Goal: Understand process/instructions

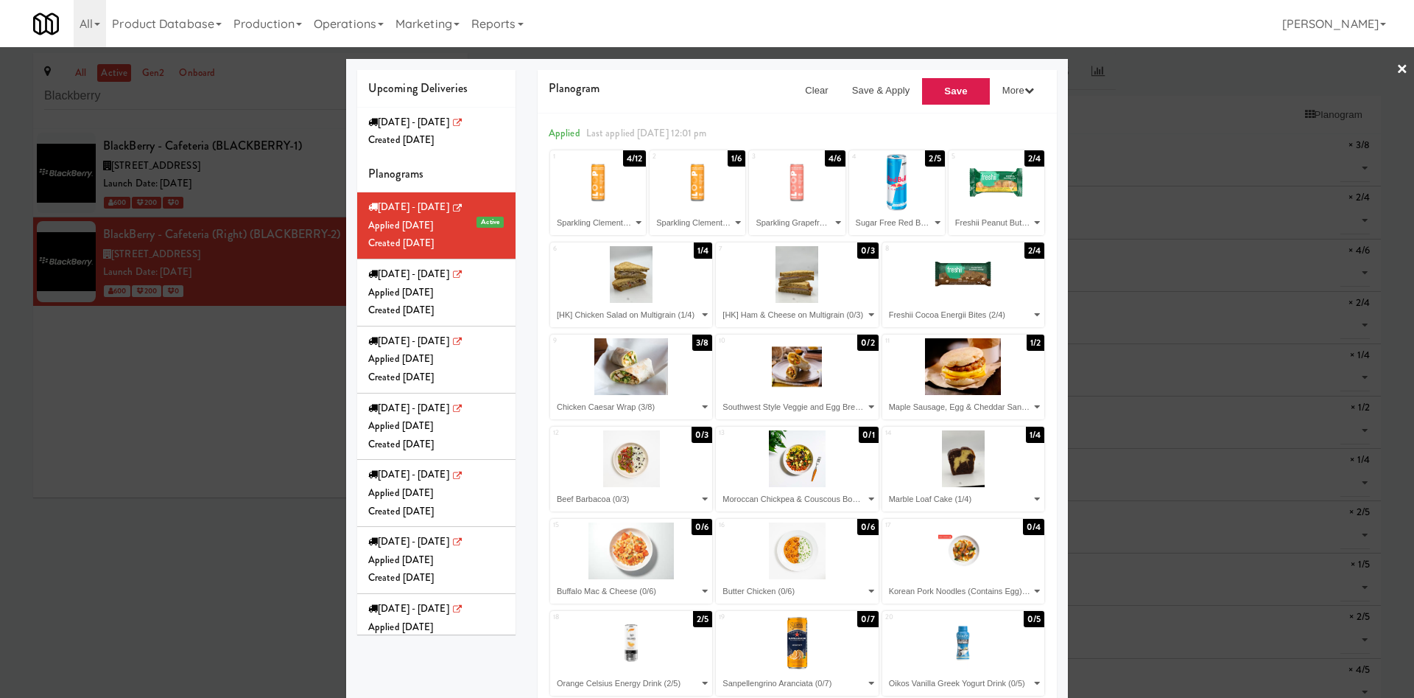
click at [275, 491] on div at bounding box center [707, 349] width 1414 height 698
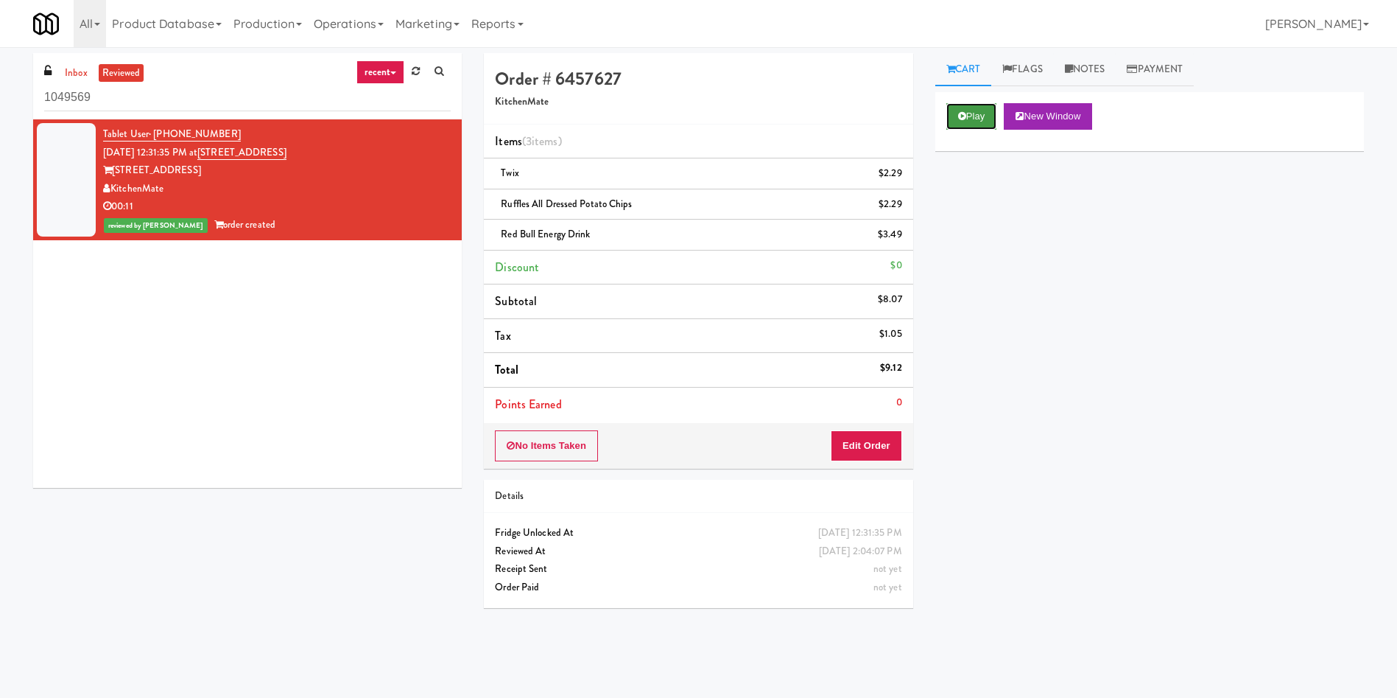
click at [986, 110] on button "Play" at bounding box center [972, 116] width 51 height 27
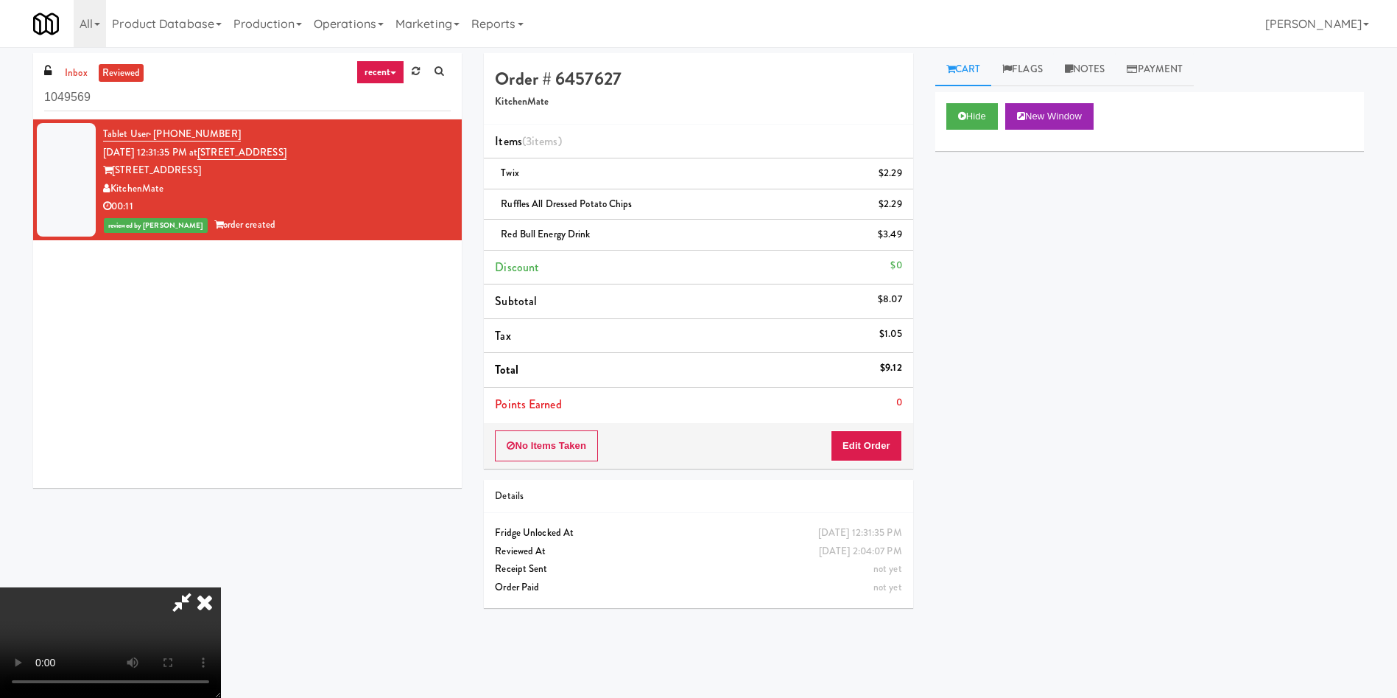
click at [221, 587] on video at bounding box center [110, 642] width 221 height 110
click at [955, 77] on link "Cart" at bounding box center [963, 69] width 57 height 33
click at [953, 53] on link "Cart" at bounding box center [963, 69] width 57 height 33
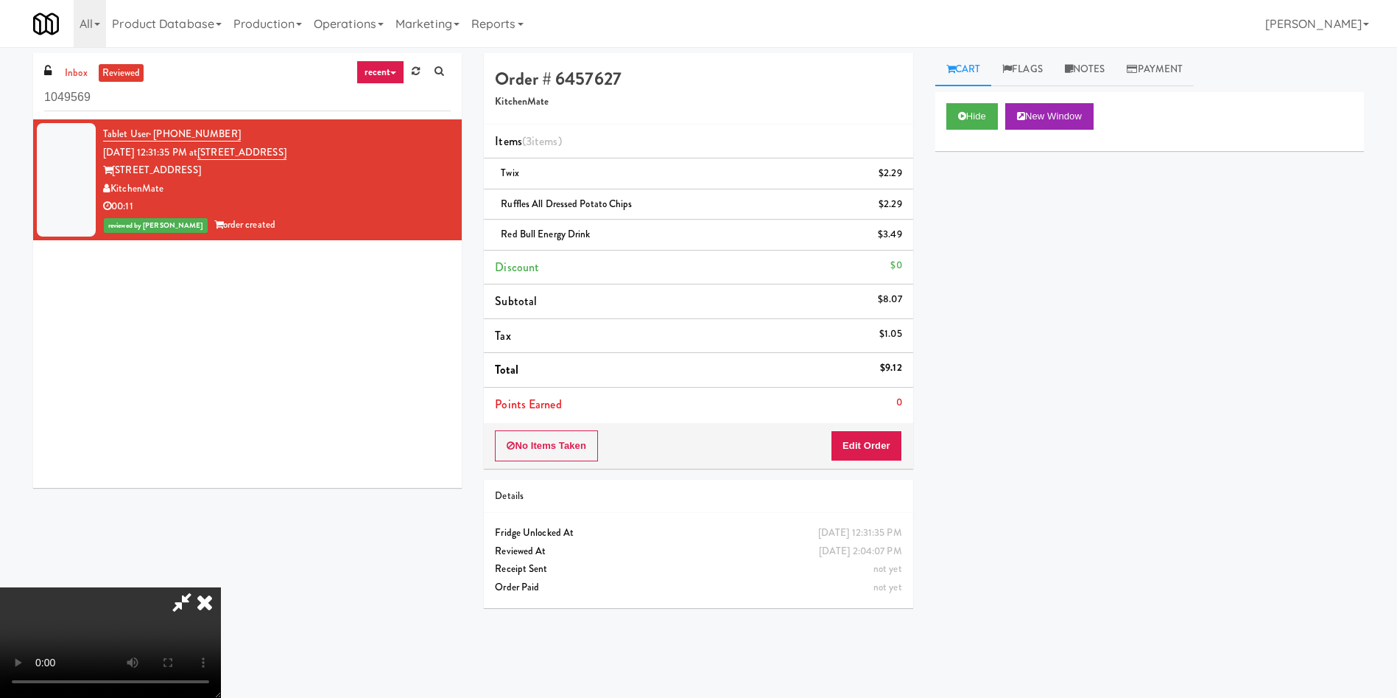
click at [221, 587] on video at bounding box center [110, 642] width 221 height 110
click at [221, 587] on icon at bounding box center [205, 601] width 32 height 29
